Goal: Transaction & Acquisition: Book appointment/travel/reservation

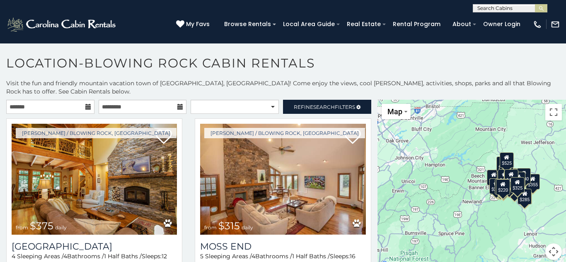
click at [489, 8] on input "text" at bounding box center [509, 10] width 72 height 8
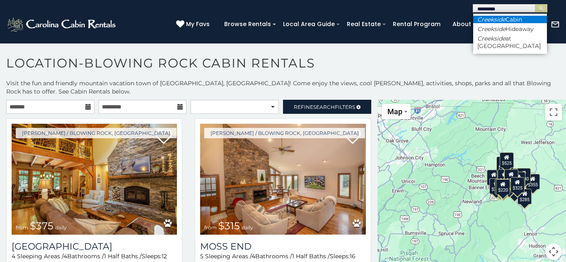
type input "*********"
click at [492, 22] on em "Creekside" at bounding box center [491, 19] width 28 height 7
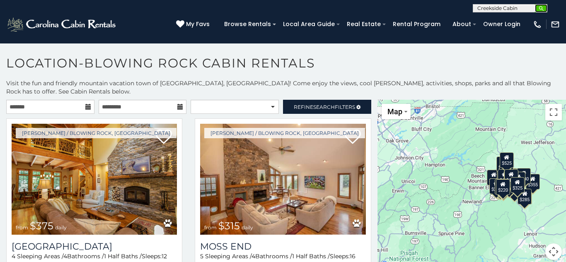
click at [538, 10] on img "submit" at bounding box center [541, 8] width 6 height 6
